Goal: Task Accomplishment & Management: Complete application form

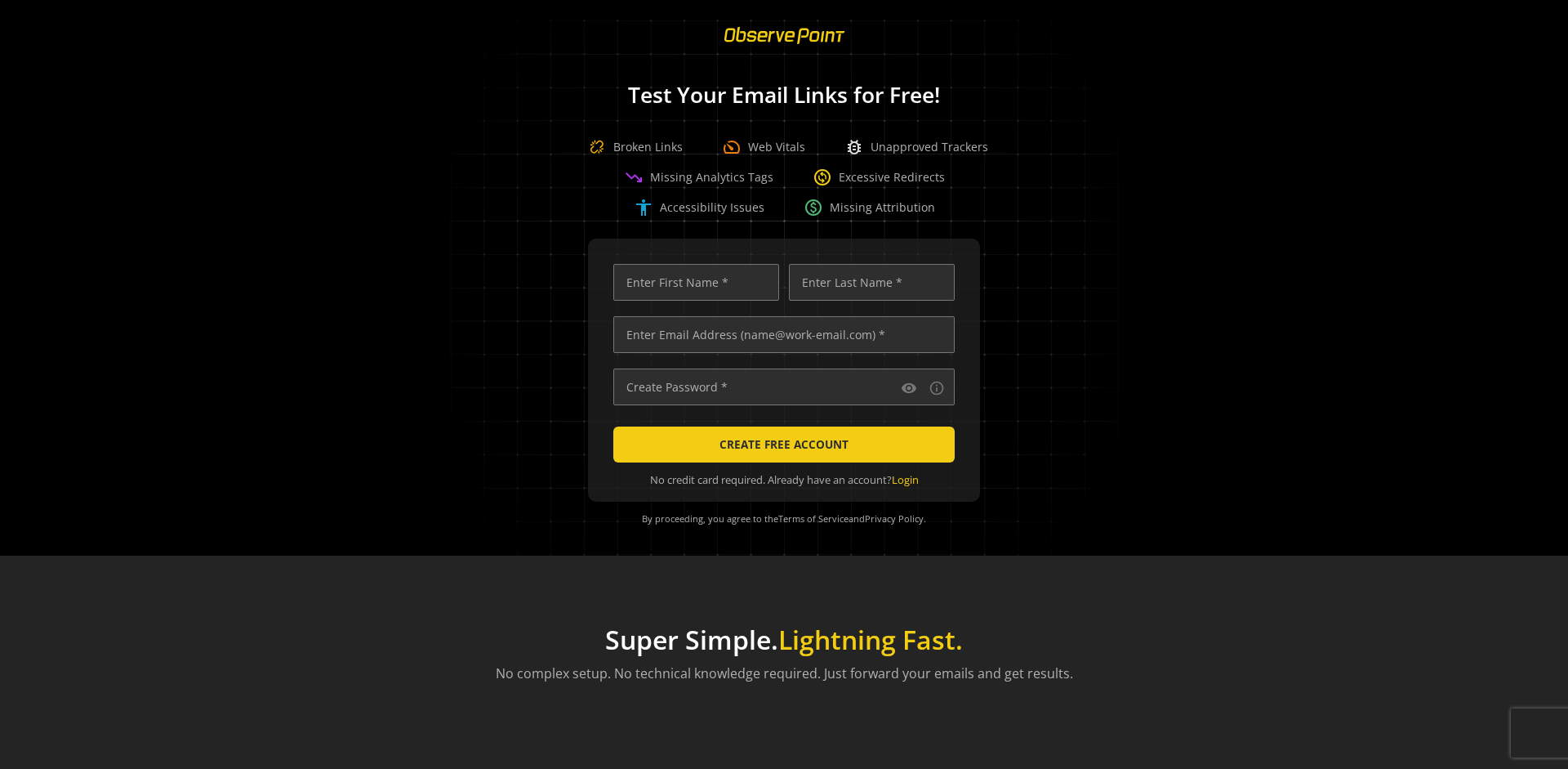
scroll to position [0, 5284]
click at [780, 335] on input "text" at bounding box center [784, 334] width 341 height 37
type input "qatest+01961150-c66e-70cb-b5f0-c15d2ee3146a-63258@observepoint.com"
click at [692, 282] on input "text" at bounding box center [696, 282] width 166 height 37
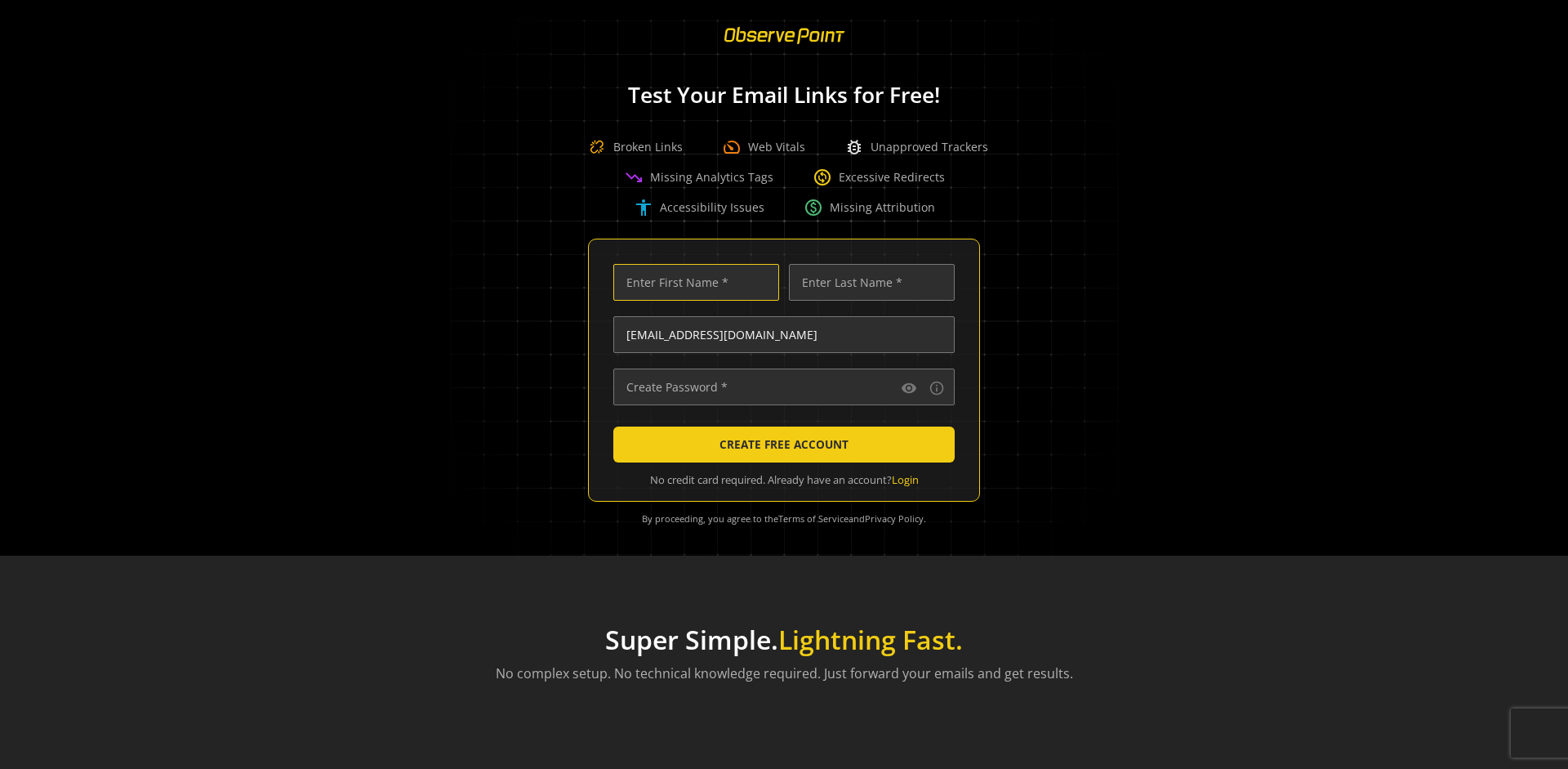
scroll to position [0, 0]
type input "Test"
click at [868, 282] on input "text" at bounding box center [872, 282] width 166 height 37
type input "Test"
click at [780, 386] on input "text" at bounding box center [784, 386] width 341 height 37
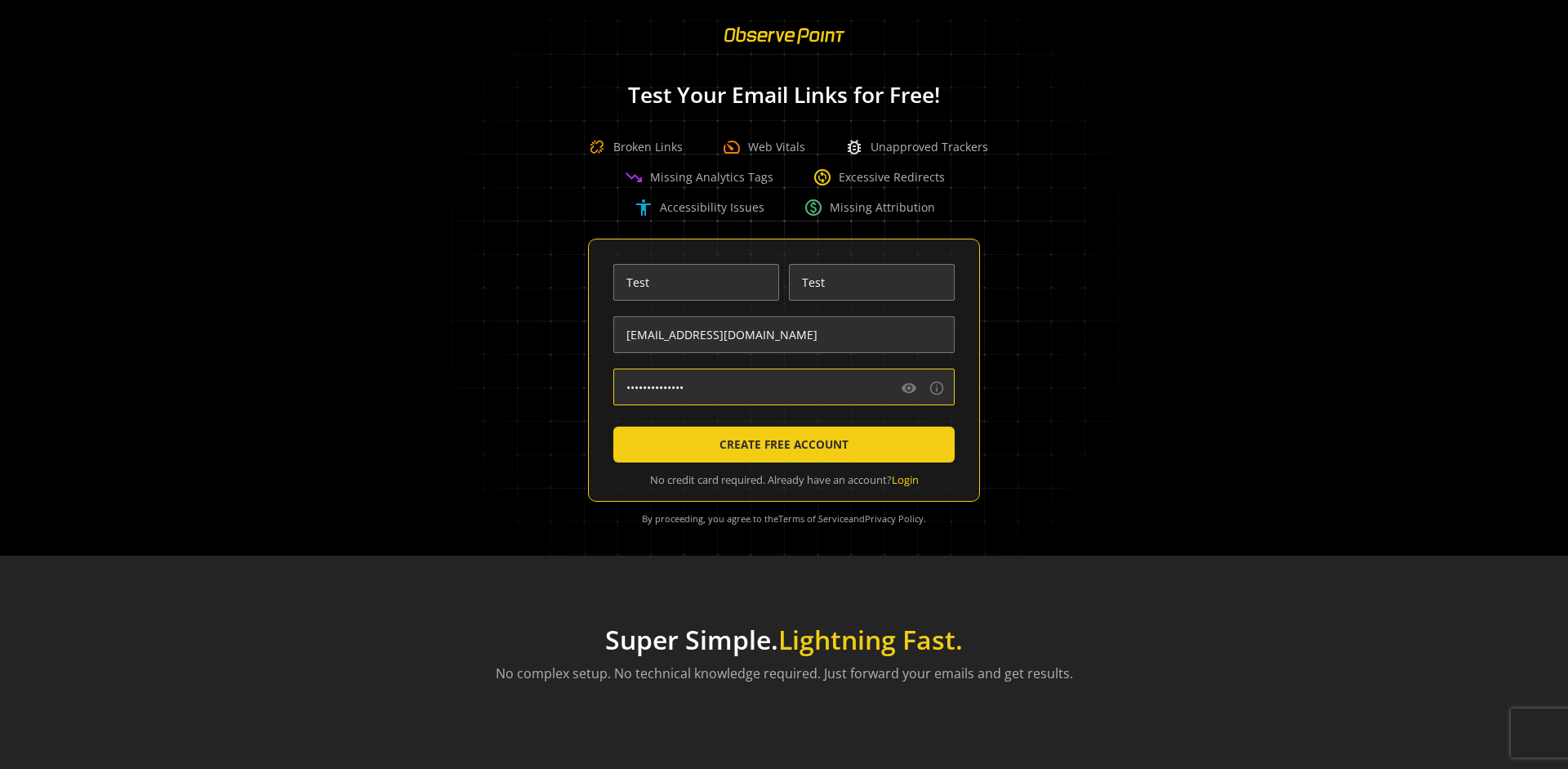
type input "••••••••••••••"
click at [780, 445] on span "CREATE FREE ACCOUNT" at bounding box center [784, 444] width 129 height 29
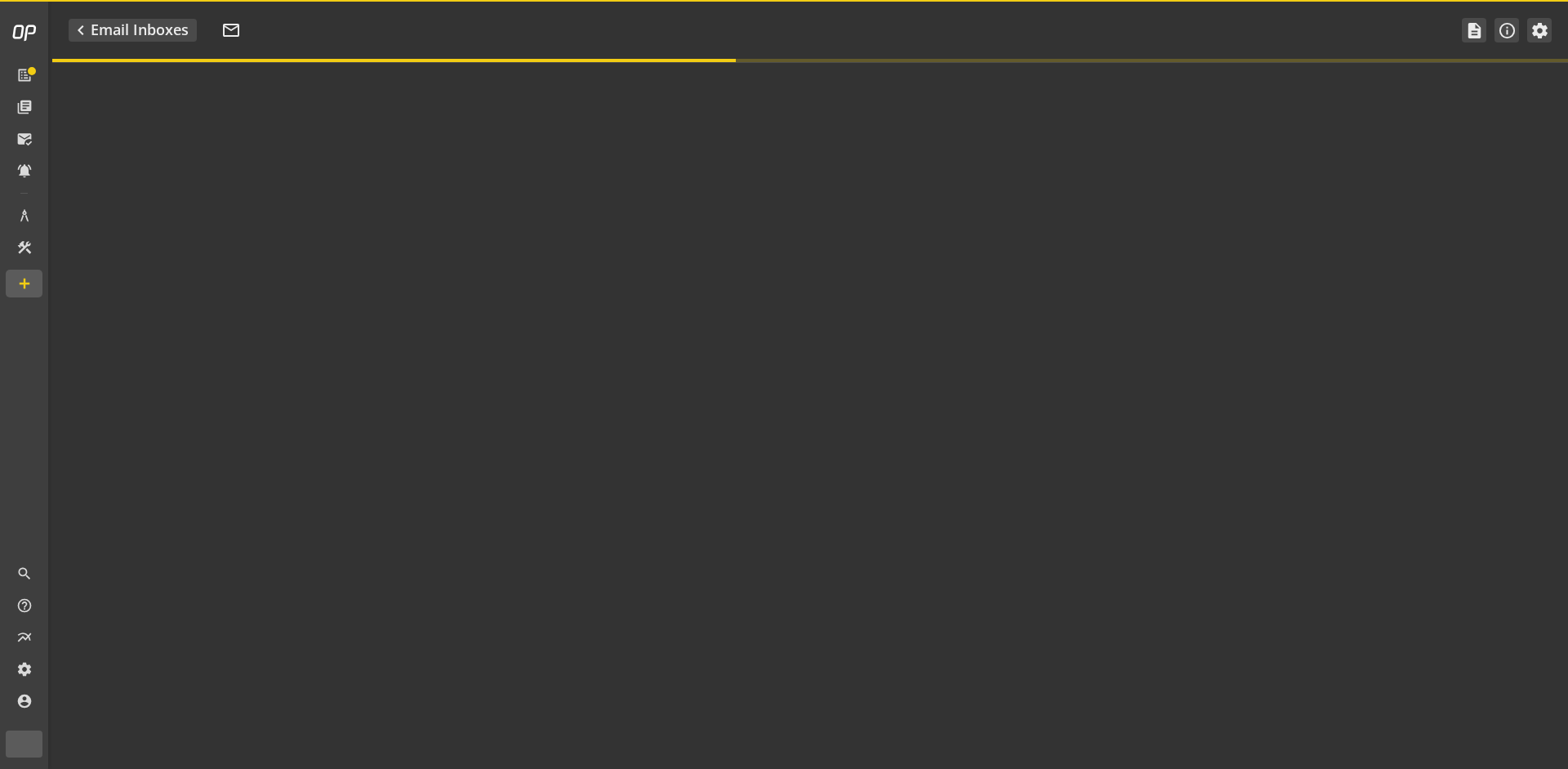
type textarea "Welcome to ObservePoint! This is your default email inbox for testing."
